Goal: Information Seeking & Learning: Learn about a topic

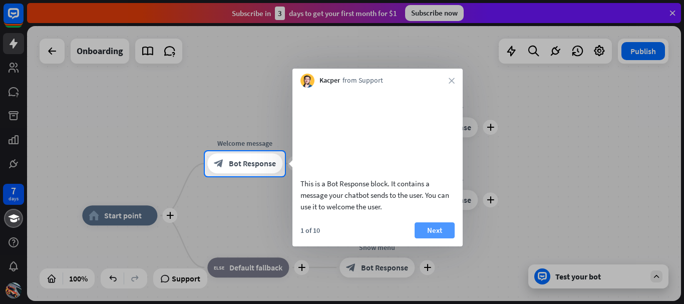
click at [433, 238] on button "Next" at bounding box center [435, 230] width 40 height 16
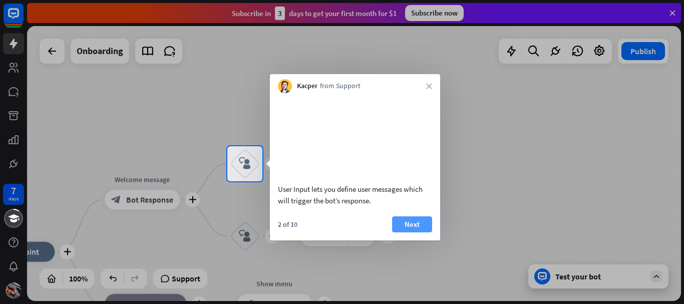
click at [415, 232] on button "Next" at bounding box center [412, 224] width 40 height 16
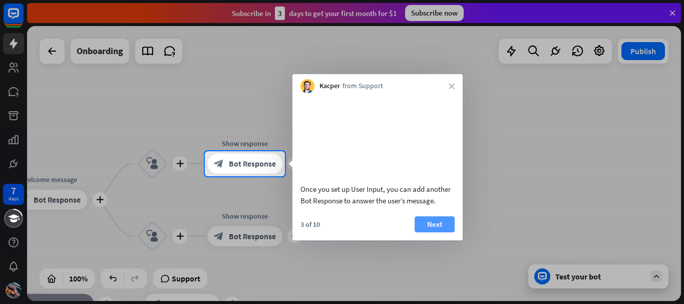
click at [436, 229] on button "Next" at bounding box center [435, 224] width 40 height 16
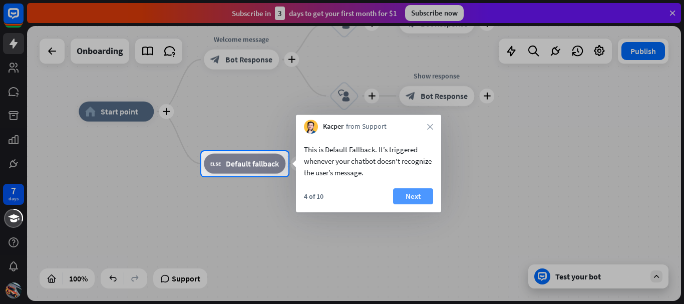
click at [415, 201] on button "Next" at bounding box center [413, 196] width 40 height 16
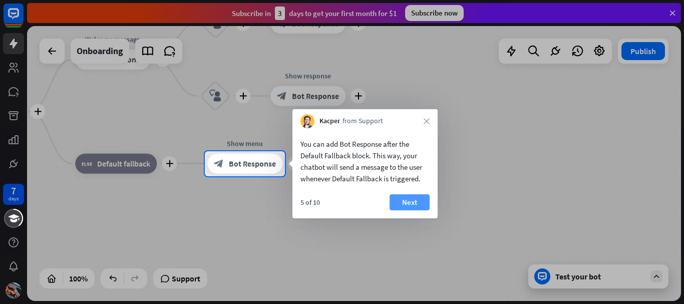
click at [401, 206] on button "Next" at bounding box center [410, 202] width 40 height 16
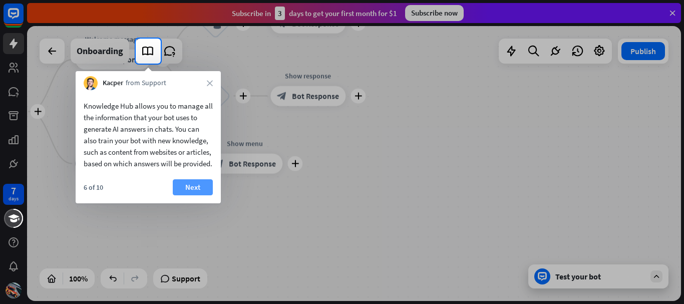
click at [198, 195] on button "Next" at bounding box center [193, 187] width 40 height 16
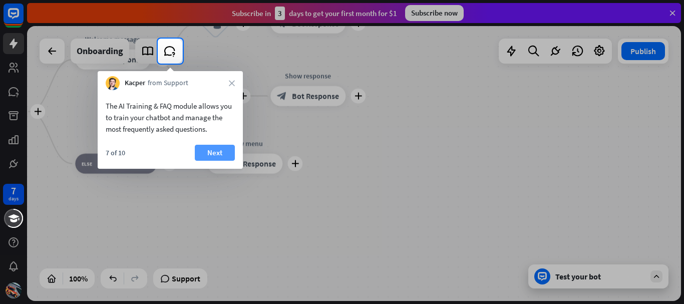
click at [210, 154] on button "Next" at bounding box center [215, 153] width 40 height 16
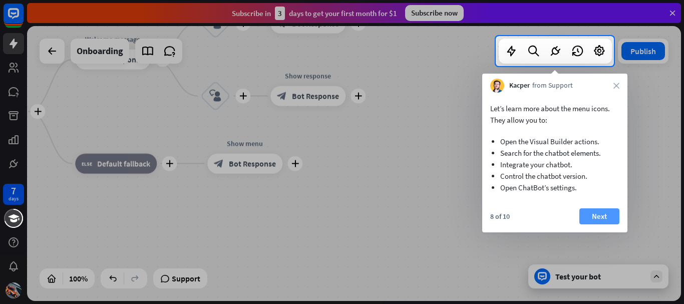
click at [604, 218] on button "Next" at bounding box center [599, 216] width 40 height 16
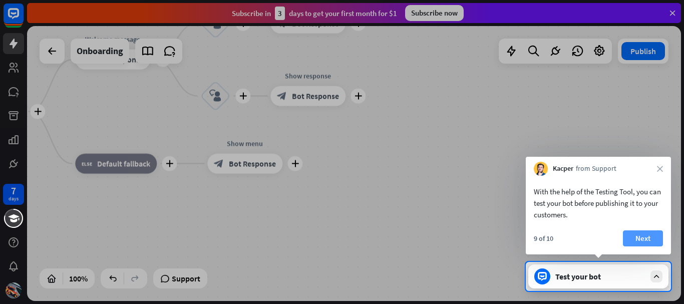
click at [640, 235] on button "Next" at bounding box center [643, 238] width 40 height 16
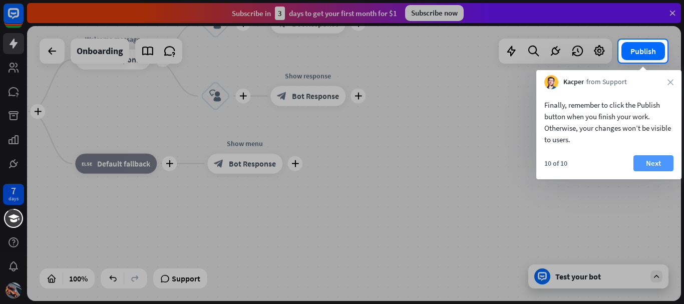
click at [651, 160] on button "Next" at bounding box center [653, 163] width 40 height 16
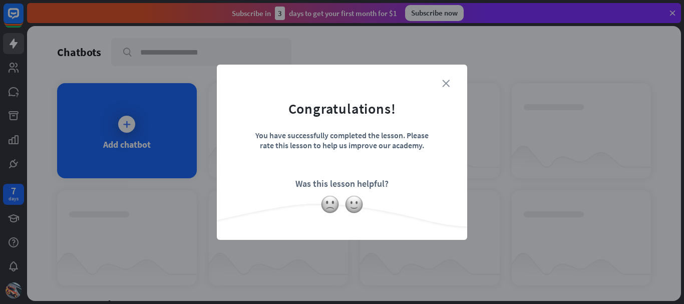
click at [448, 83] on icon "close" at bounding box center [446, 84] width 8 height 8
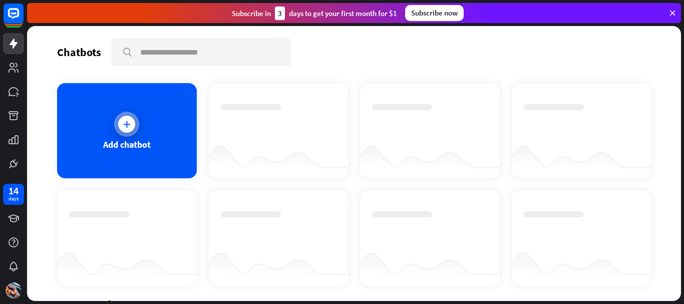
click at [127, 133] on div at bounding box center [126, 124] width 25 height 25
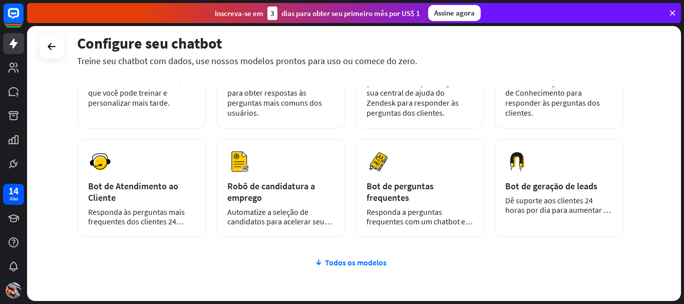
scroll to position [100, 0]
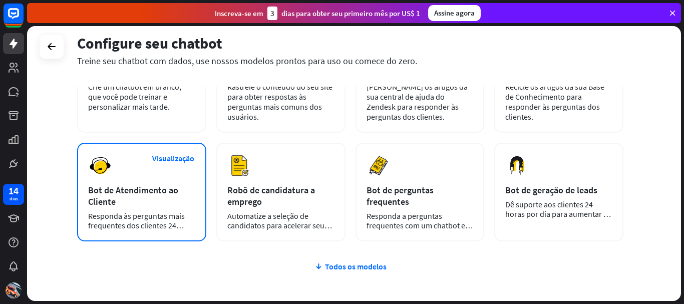
click at [128, 208] on div "Visualização Bot de Atendimento ao Cliente Responda às perguntas mais frequente…" at bounding box center [141, 192] width 129 height 99
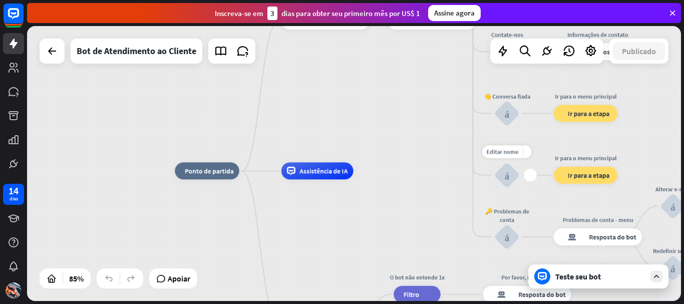
drag, startPoint x: 511, startPoint y: 146, endPoint x: 506, endPoint y: 167, distance: 22.2
click at [506, 167] on div "Editar nome mais_amarelo mais bloco_entrada_do_usuário" at bounding box center [507, 175] width 26 height 26
drag, startPoint x: 251, startPoint y: 173, endPoint x: 256, endPoint y: 194, distance: 22.1
click at [239, 179] on div "Editar nome mais_amarelo mais casa_2 Ponto de partida" at bounding box center [207, 170] width 64 height 17
click at [252, 168] on div "mais" at bounding box center [249, 171] width 13 height 13
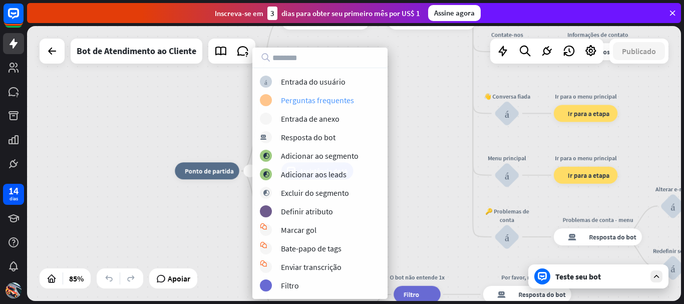
click at [302, 98] on font "Perguntas frequentes" at bounding box center [317, 100] width 73 height 10
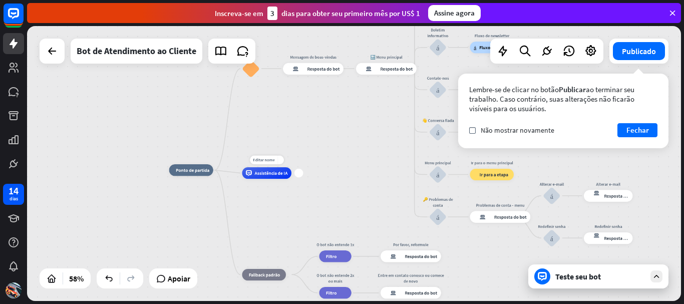
drag, startPoint x: 344, startPoint y: 173, endPoint x: 299, endPoint y: 177, distance: 44.3
click at [291, 178] on div "Editar nome mais_amarelo mais Assistência de IA" at bounding box center [267, 173] width 50 height 12
drag, startPoint x: 299, startPoint y: 173, endPoint x: 349, endPoint y: 262, distance: 101.6
click at [14, 72] on icon at bounding box center [14, 68] width 10 height 10
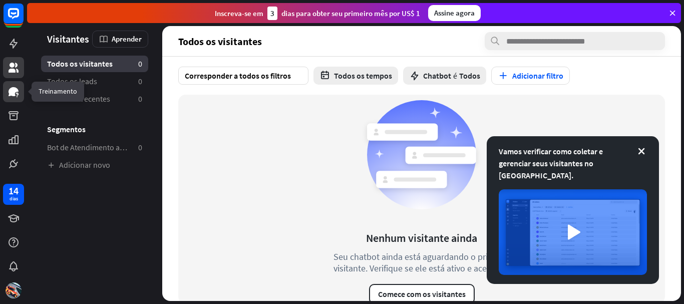
click at [12, 87] on icon at bounding box center [14, 92] width 12 height 12
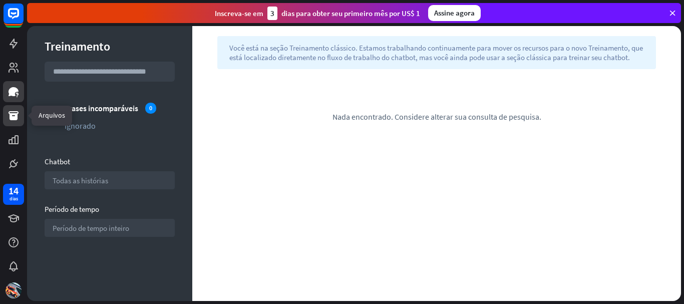
click at [11, 113] on icon at bounding box center [14, 116] width 12 height 12
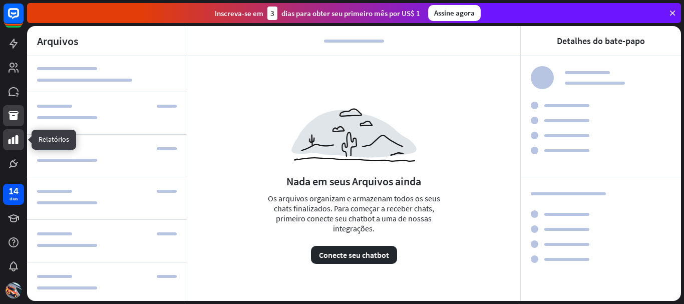
click at [15, 141] on icon at bounding box center [14, 140] width 12 height 12
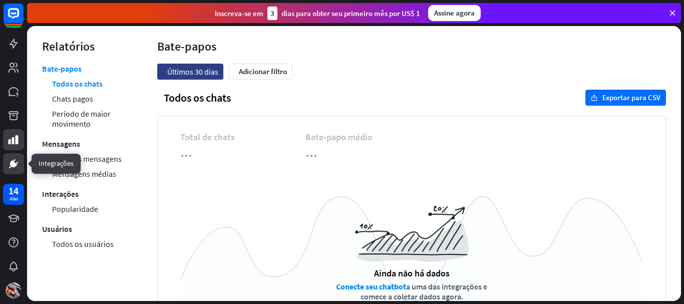
click at [11, 163] on icon at bounding box center [13, 163] width 7 height 7
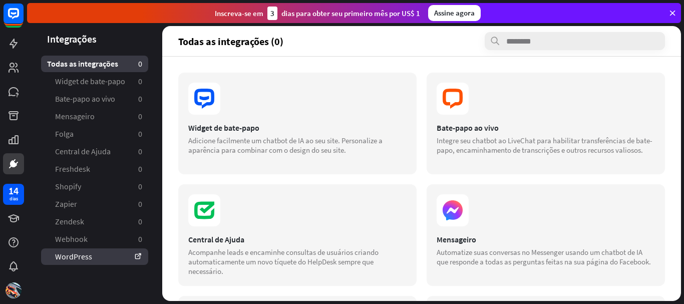
click at [68, 254] on font "WordPress" at bounding box center [73, 256] width 37 height 10
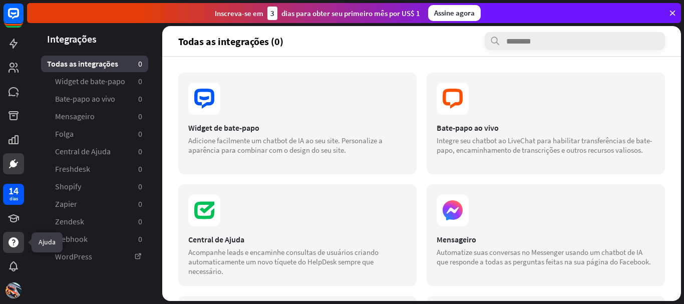
click at [10, 243] on icon at bounding box center [14, 242] width 10 height 10
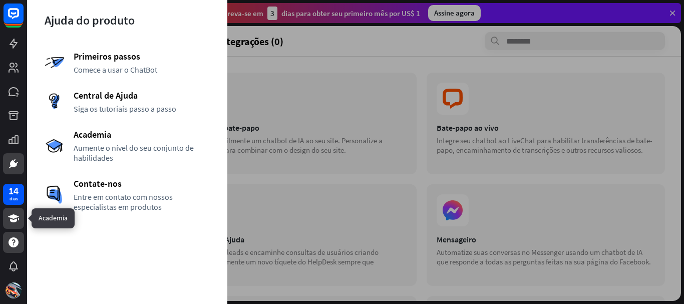
click at [10, 222] on icon at bounding box center [14, 218] width 12 height 12
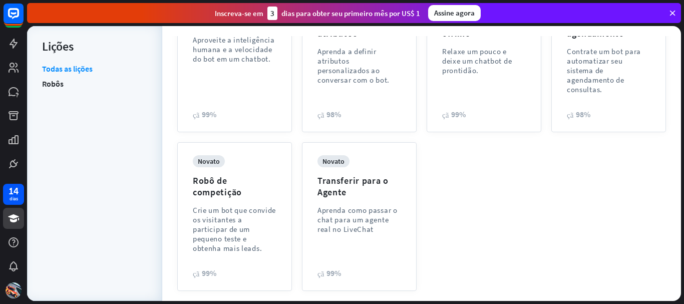
scroll to position [321, 0]
